Goal: Find contact information: Find contact information

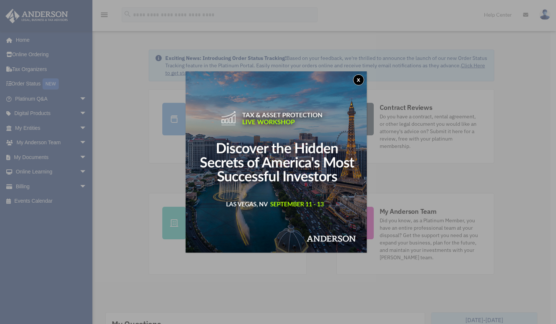
click at [364, 79] on button "x" at bounding box center [358, 79] width 11 height 11
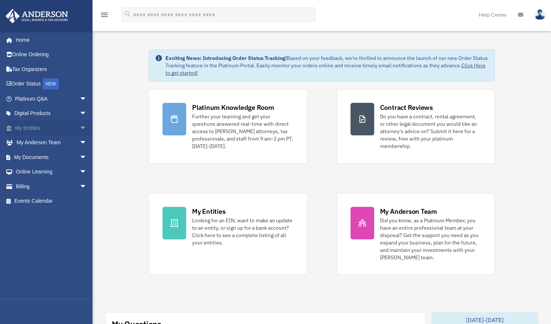
click at [33, 125] on link "My Entities arrow_drop_down" at bounding box center [51, 128] width 93 height 15
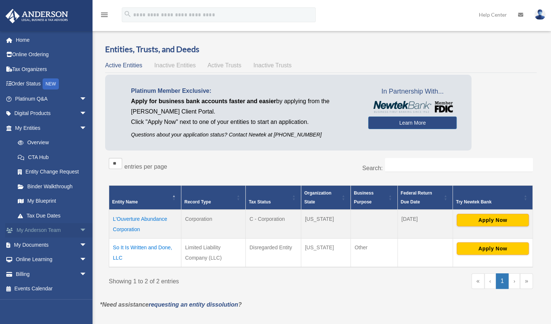
click at [38, 231] on link "My [PERSON_NAME] Team arrow_drop_down" at bounding box center [51, 230] width 93 height 15
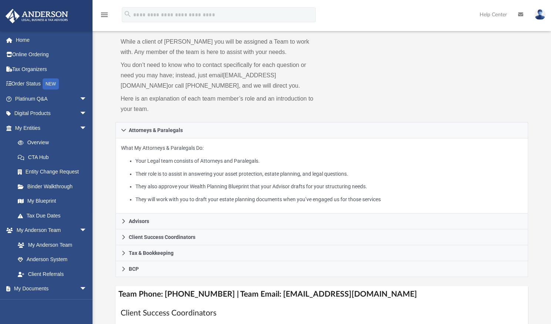
scroll to position [37, 0]
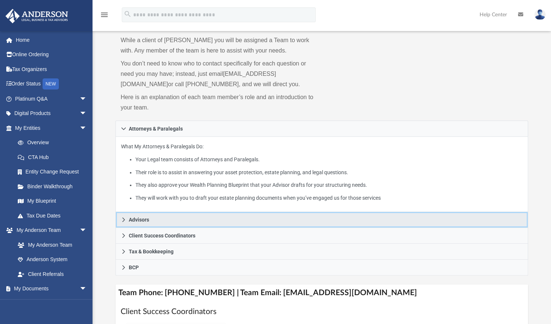
click at [138, 219] on span "Advisors" at bounding box center [139, 219] width 20 height 5
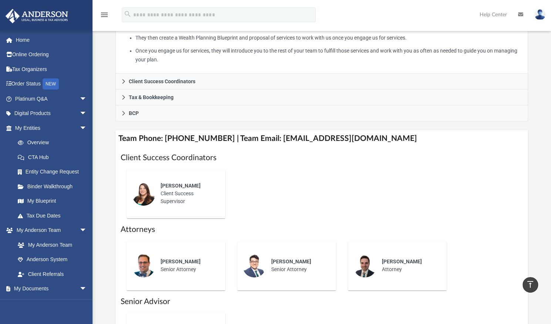
scroll to position [196, 0]
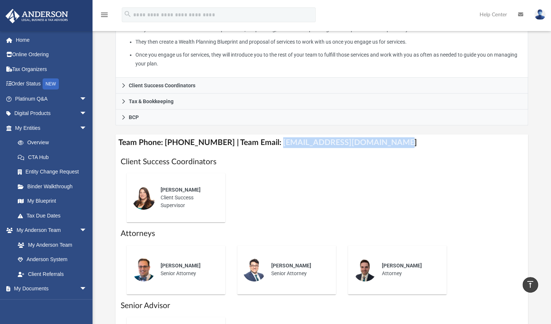
drag, startPoint x: 379, startPoint y: 140, endPoint x: 267, endPoint y: 144, distance: 111.8
click at [267, 144] on h4 "Team Phone: [PHONE_NUMBER] | Team Email: [EMAIL_ADDRESS][DOMAIN_NAME]" at bounding box center [321, 142] width 412 height 17
copy h4 "[EMAIL_ADDRESS][DOMAIN_NAME]"
